Goal: Task Accomplishment & Management: Use online tool/utility

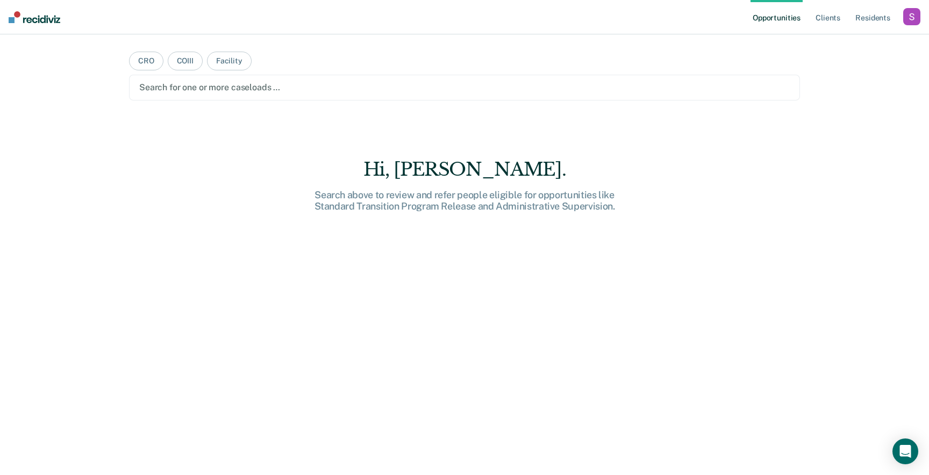
click at [912, 16] on div "button" at bounding box center [911, 16] width 17 height 17
click at [850, 39] on link "Profile" at bounding box center [868, 43] width 87 height 9
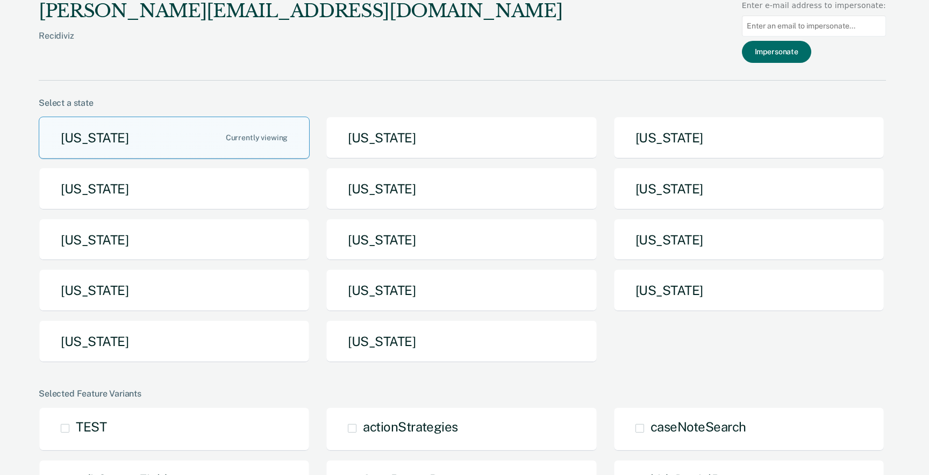
click at [831, 32] on input at bounding box center [814, 26] width 144 height 21
paste input "[PERSON_NAME][EMAIL_ADDRESS][PERSON_NAME][DOMAIN_NAME][US_STATE]"
type input "[PERSON_NAME][EMAIL_ADDRESS][PERSON_NAME][DOMAIN_NAME][US_STATE]"
click at [798, 51] on button "Impersonate" at bounding box center [776, 52] width 69 height 22
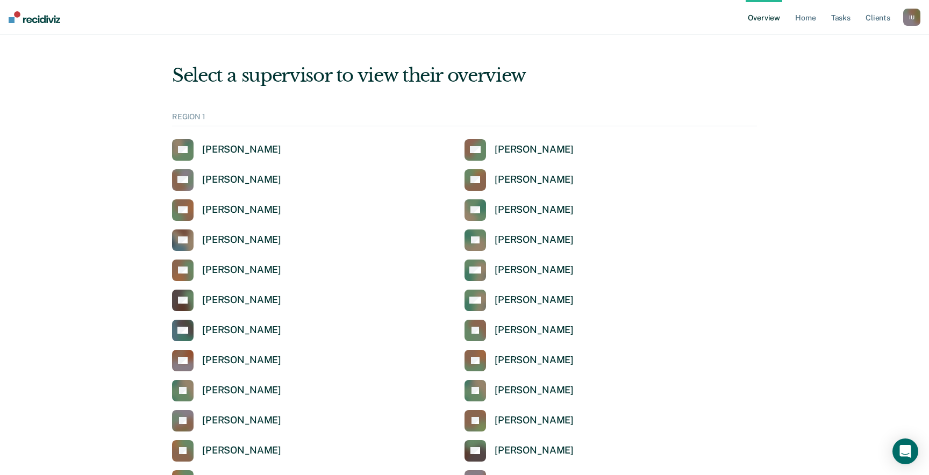
scroll to position [1986, 0]
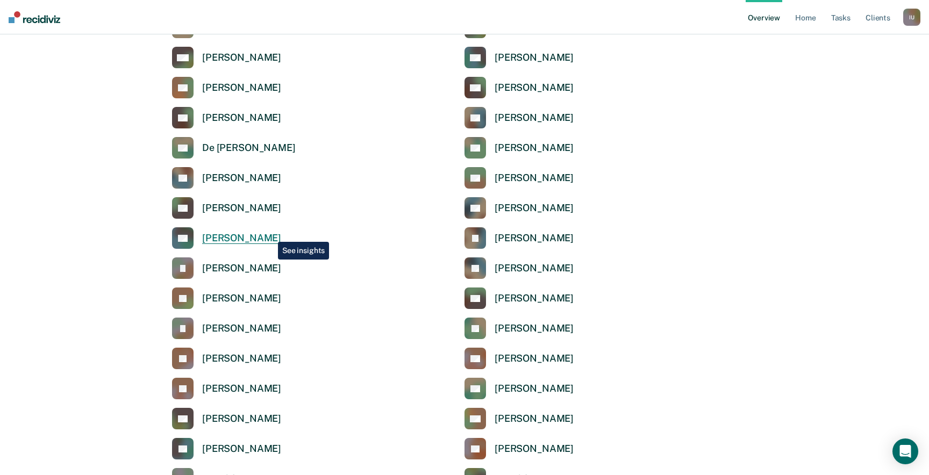
click at [267, 234] on div "[PERSON_NAME]" at bounding box center [241, 238] width 79 height 12
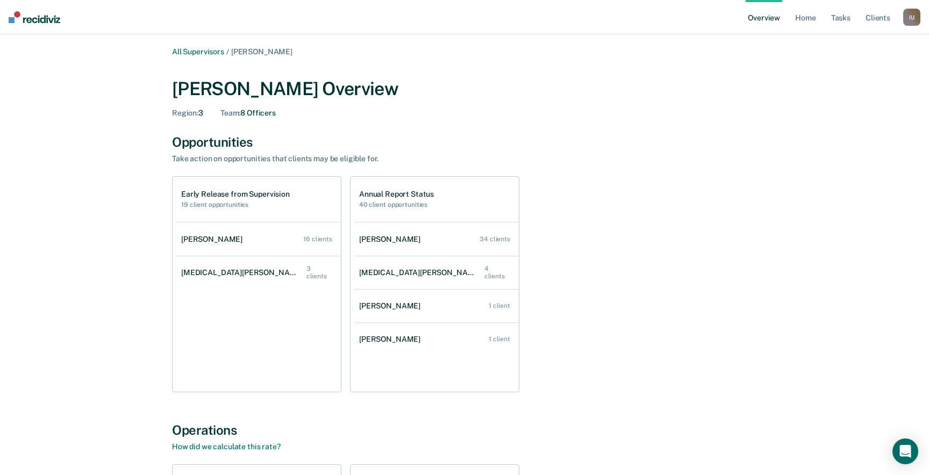
click at [911, 24] on div "I U" at bounding box center [911, 17] width 17 height 17
click at [838, 43] on link "Profile" at bounding box center [868, 43] width 87 height 9
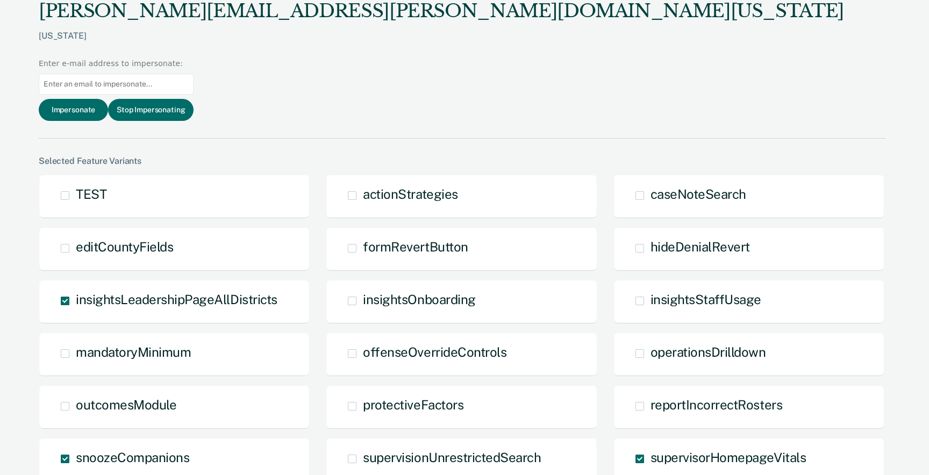
click at [193, 74] on input at bounding box center [116, 84] width 155 height 21
paste input "[EMAIL_ADDRESS][PERSON_NAME][DOMAIN_NAME][US_STATE]"
type input "[EMAIL_ADDRESS][PERSON_NAME][DOMAIN_NAME][US_STATE]"
click at [193, 99] on button "Stop Impersonating" at bounding box center [150, 110] width 85 height 22
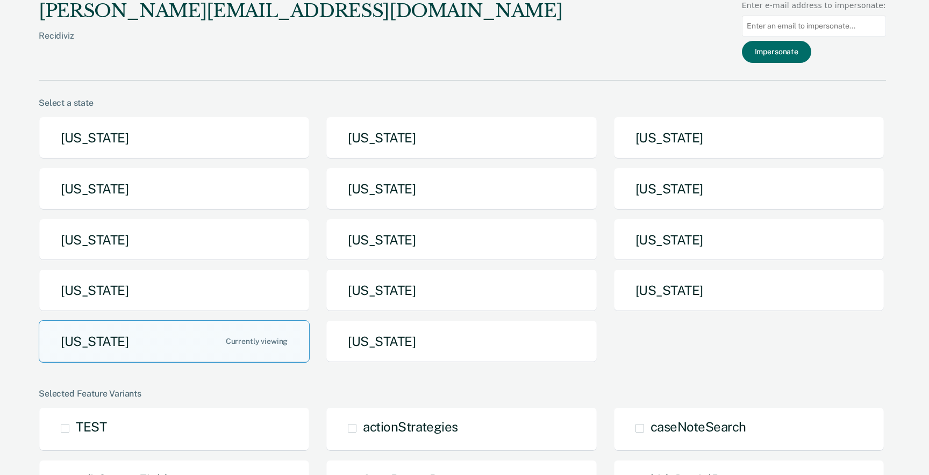
click at [849, 19] on input at bounding box center [814, 26] width 144 height 21
paste input "Pha-Sha.Williams@tdcj.texas.gov"
type input "Pha-Sha.Williams@tdcj.texas.gov"
click at [794, 54] on button "Impersonate" at bounding box center [776, 52] width 69 height 22
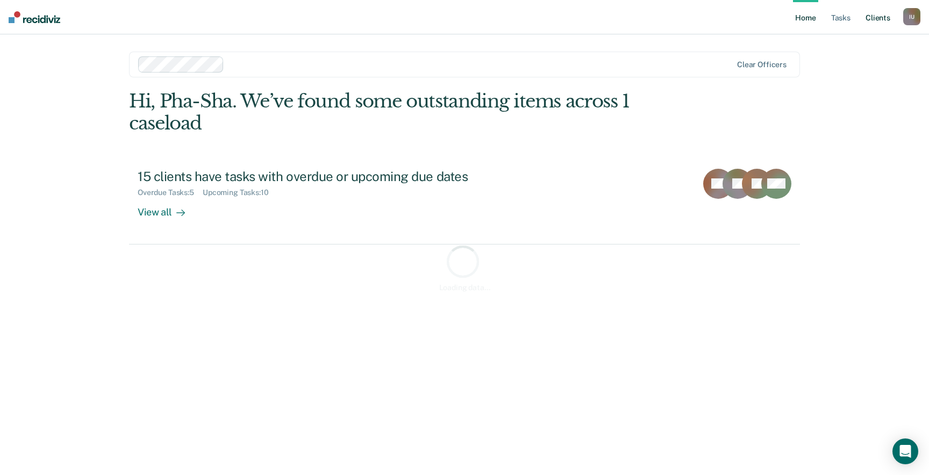
click at [873, 19] on link "Client s" at bounding box center [877, 17] width 29 height 34
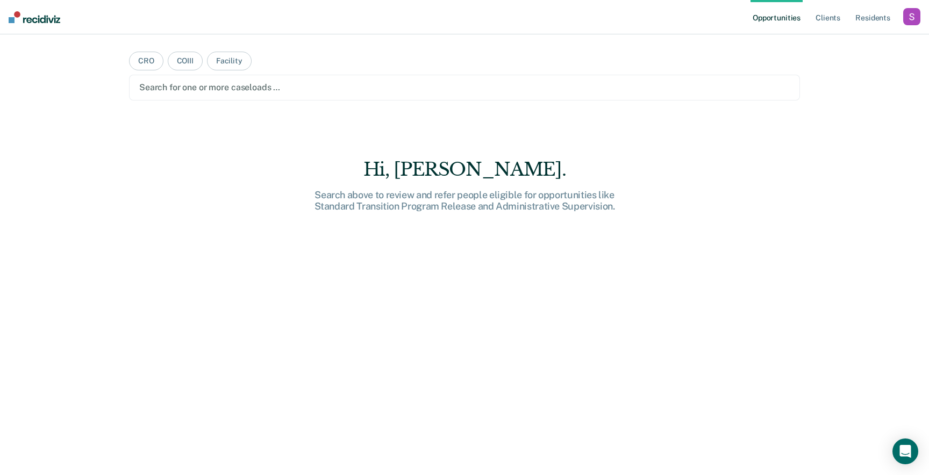
click at [913, 16] on div "button" at bounding box center [911, 16] width 17 height 17
click at [844, 47] on link "Profile" at bounding box center [868, 43] width 87 height 9
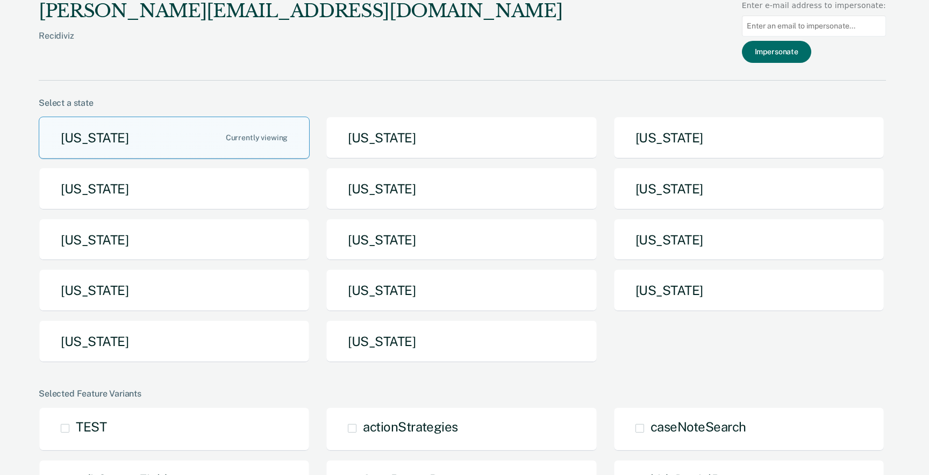
click at [783, 21] on input at bounding box center [814, 26] width 144 height 21
paste input "[PERSON_NAME][EMAIL_ADDRESS][PERSON_NAME][DOMAIN_NAME][US_STATE]"
type input "[PERSON_NAME][EMAIL_ADDRESS][PERSON_NAME][DOMAIN_NAME][US_STATE]"
click at [775, 53] on button "Impersonate" at bounding box center [776, 52] width 69 height 22
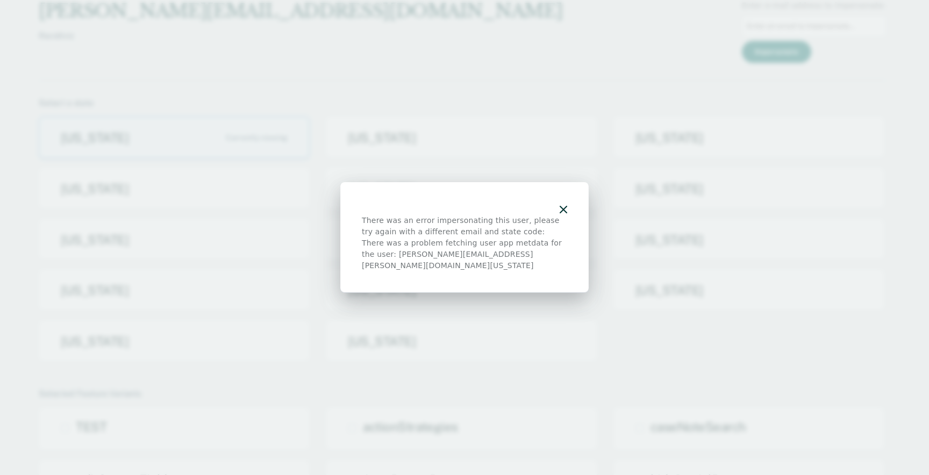
click at [554, 214] on div at bounding box center [464, 209] width 205 height 11
click at [569, 214] on div "There was an error impersonating this user, please try again with a different e…" at bounding box center [464, 237] width 248 height 111
click at [562, 213] on icon "button" at bounding box center [563, 210] width 8 height 8
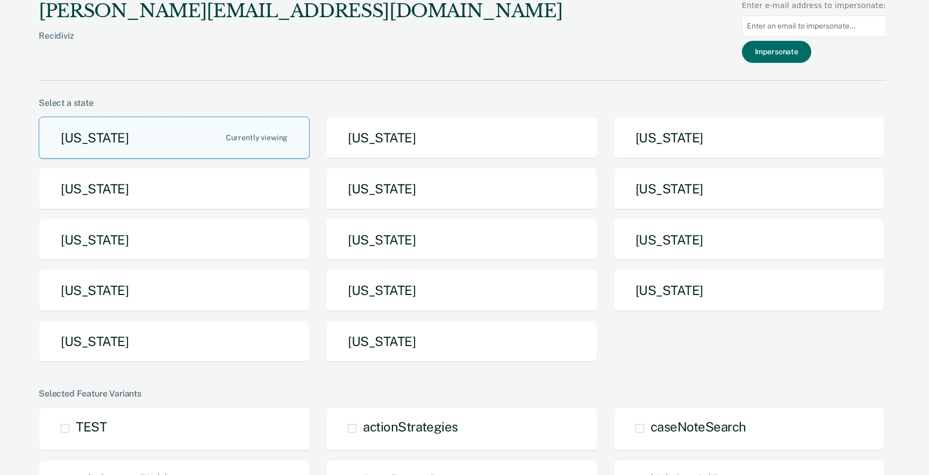
click at [766, 22] on div "There was an error impersonating this user, please try again with a different e…" at bounding box center [464, 237] width 929 height 475
click at [775, 23] on input at bounding box center [814, 26] width 144 height 21
paste input "[PERSON_NAME][EMAIL_ADDRESS][PERSON_NAME][DOMAIN_NAME][US_STATE]"
click at [805, 24] on input "[PERSON_NAME][EMAIL_ADDRESS][PERSON_NAME][DOMAIN_NAME][US_STATE]" at bounding box center [814, 26] width 144 height 21
click at [805, 24] on input "Bobbie.Ramriez@tdcj.texas.gov" at bounding box center [814, 26] width 144 height 21
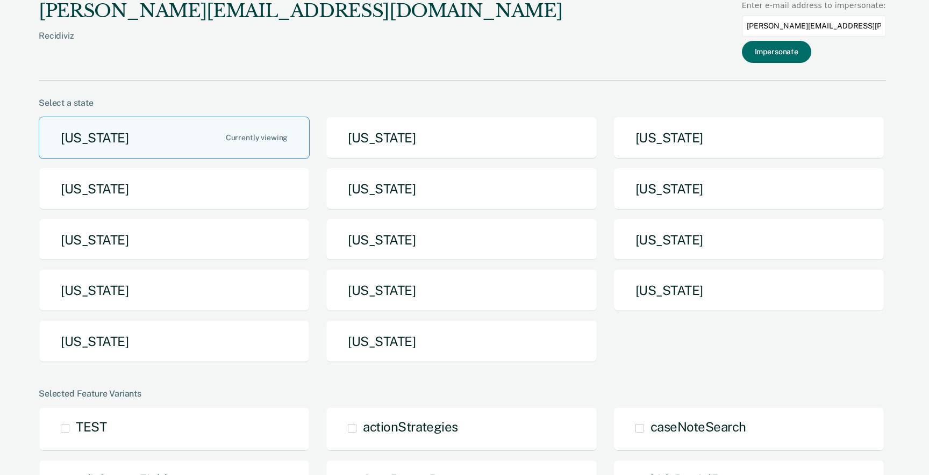
type input "Bobbie.ramirez@tdcj.texas.gov"
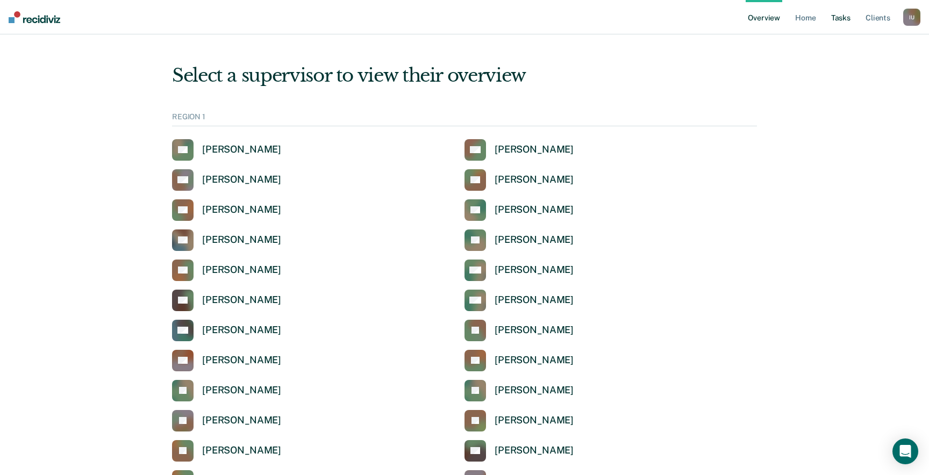
click at [831, 23] on link "Tasks" at bounding box center [841, 17] width 24 height 34
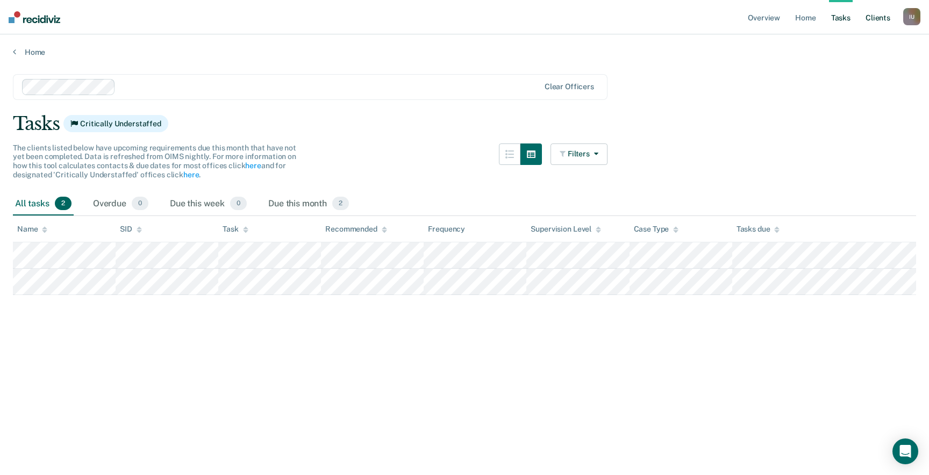
click at [884, 18] on link "Client s" at bounding box center [877, 17] width 29 height 34
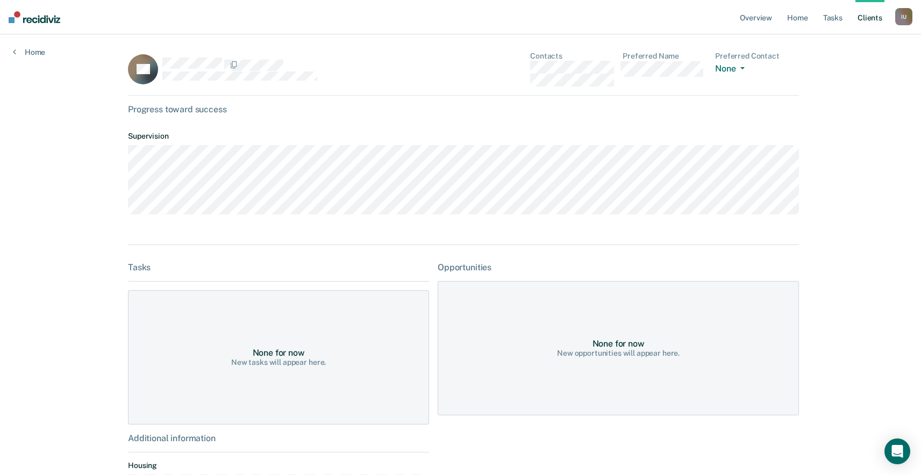
click at [544, 309] on div "None for now New opportunities will appear here." at bounding box center [617, 348] width 361 height 134
